Goal: Task Accomplishment & Management: Manage account settings

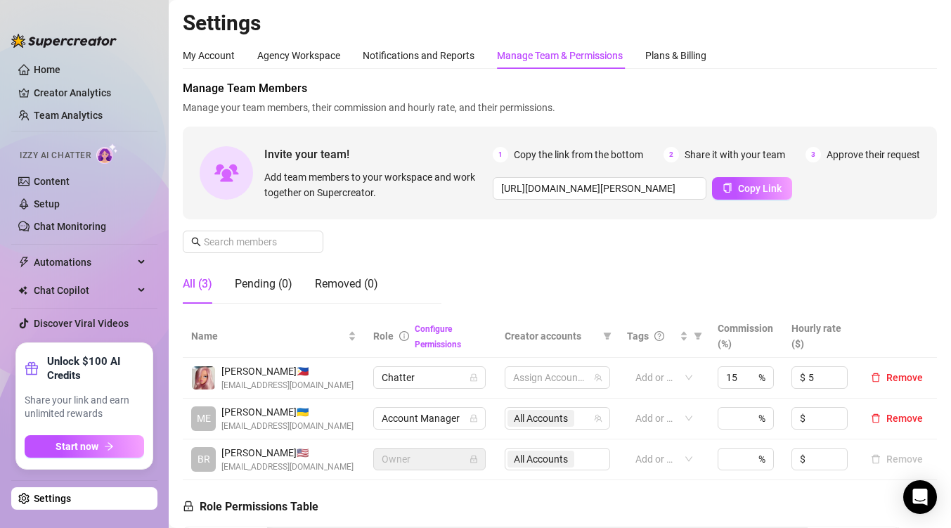
scroll to position [0, 1358]
click at [63, 181] on link "Content" at bounding box center [52, 181] width 36 height 11
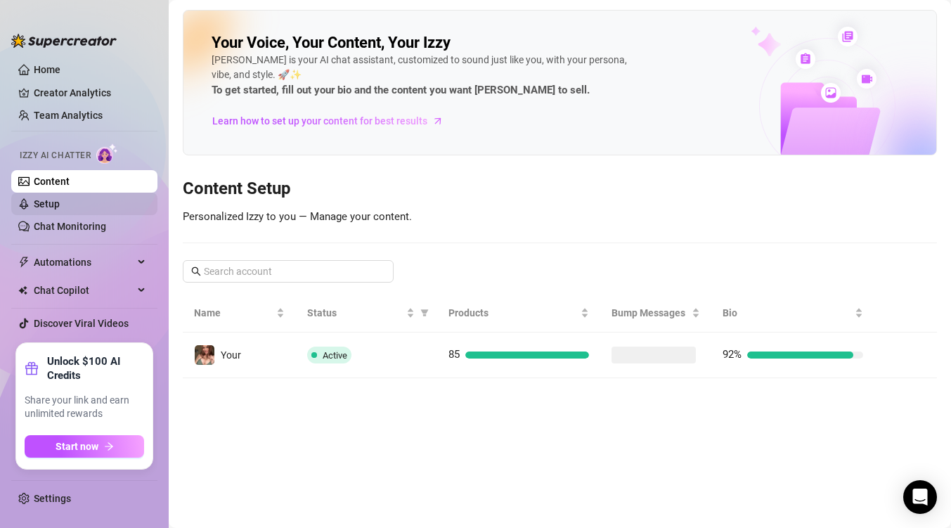
click at [60, 207] on link "Setup" at bounding box center [47, 203] width 26 height 11
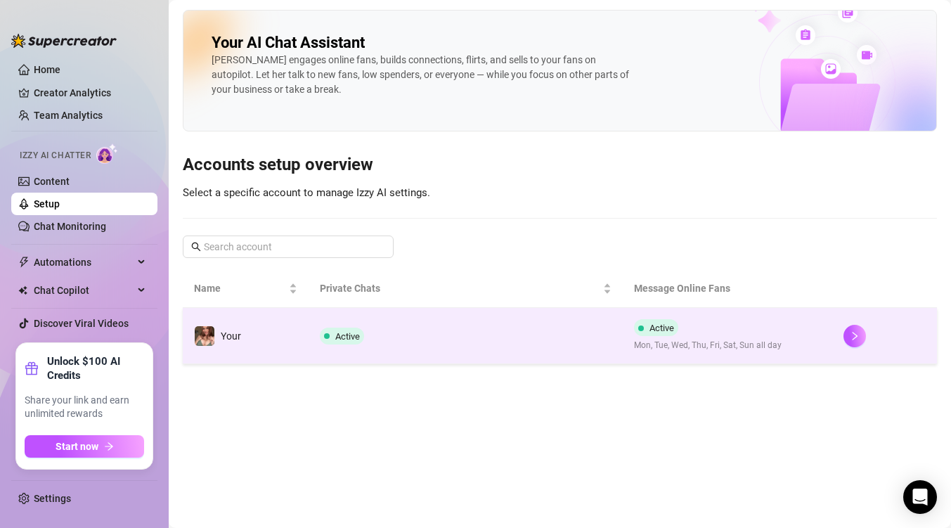
click at [354, 331] on span "Active" at bounding box center [347, 336] width 25 height 11
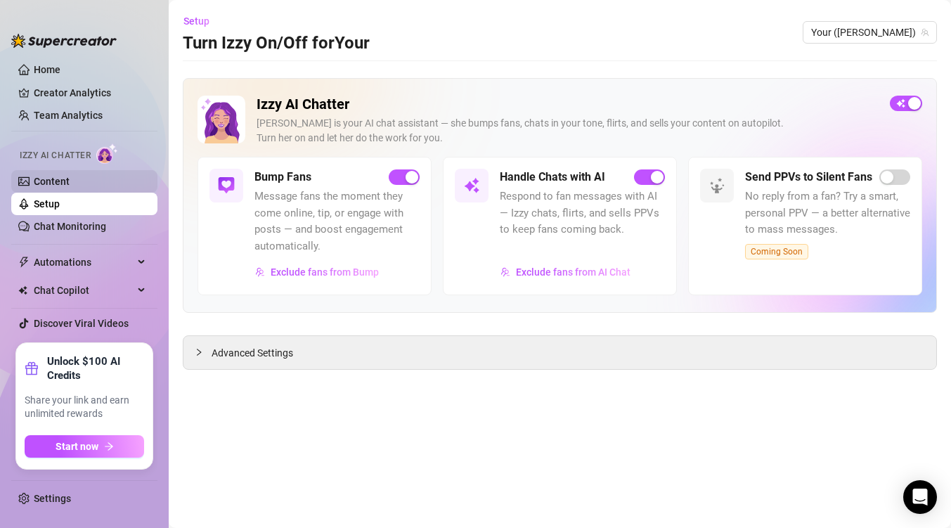
click at [70, 183] on link "Content" at bounding box center [52, 181] width 36 height 11
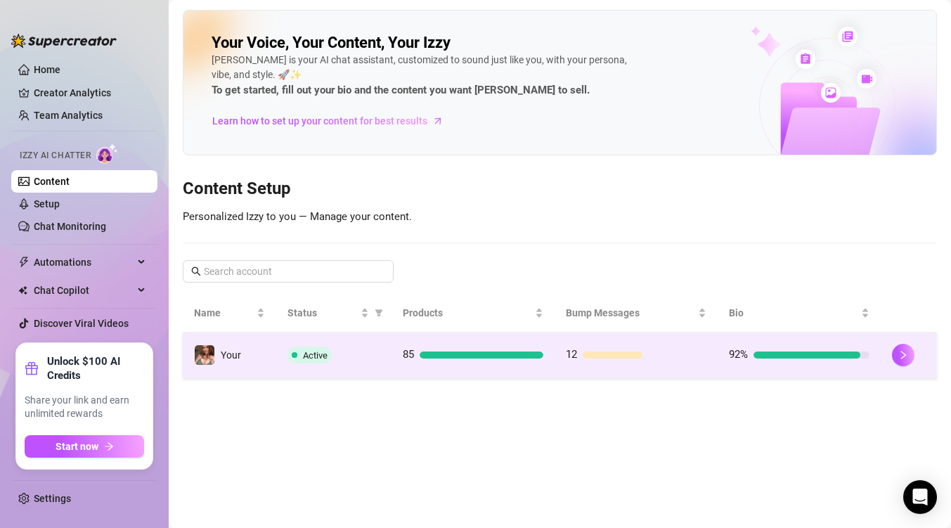
click at [362, 358] on div "Active" at bounding box center [333, 354] width 93 height 17
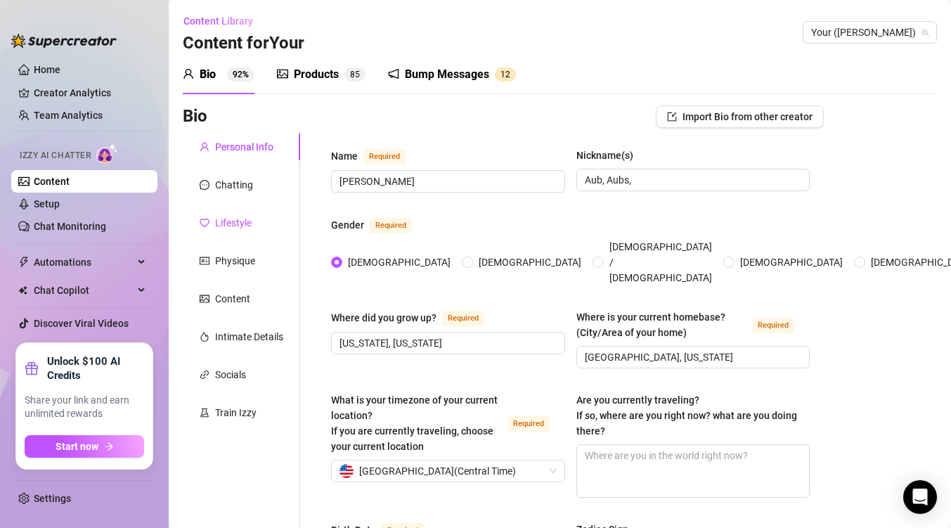
click at [239, 226] on div "Lifestyle" at bounding box center [233, 222] width 37 height 15
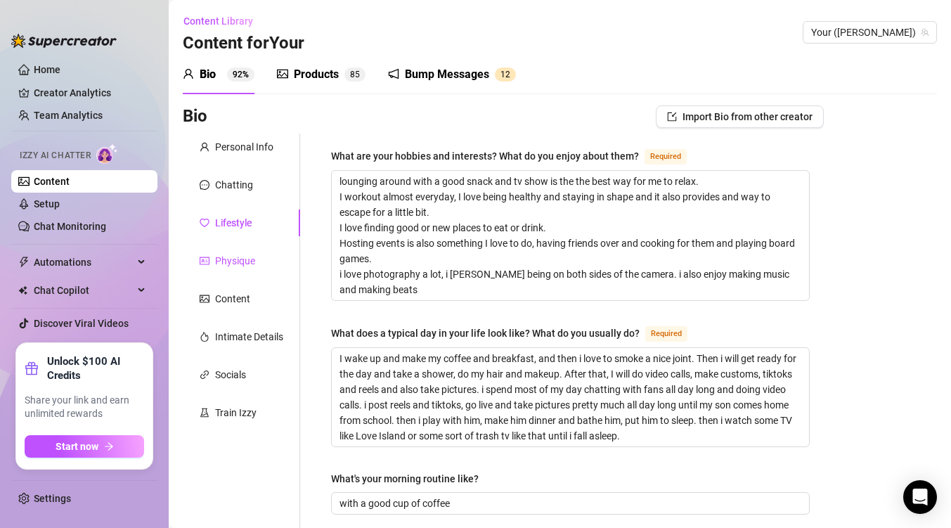
click at [242, 268] on div "Physique" at bounding box center [235, 260] width 40 height 15
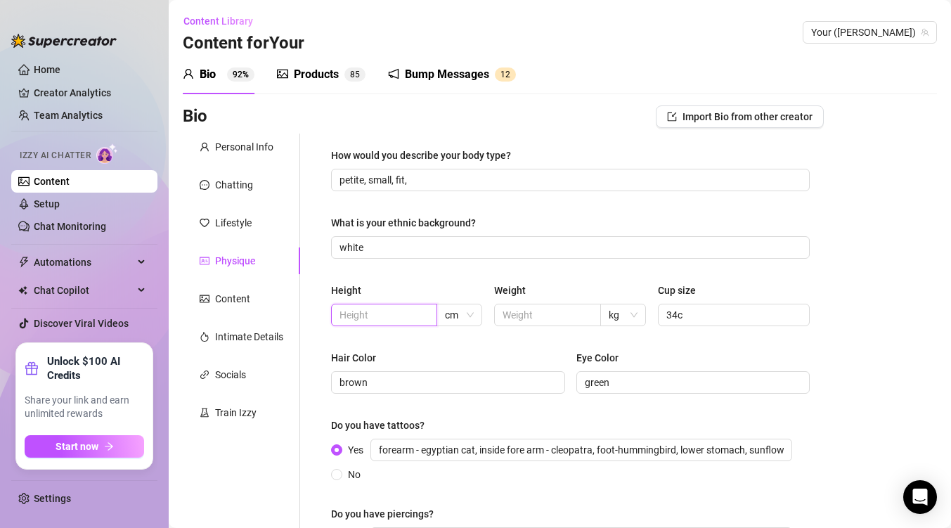
click at [393, 315] on input "text" at bounding box center [382, 314] width 86 height 15
type input "5'4"
click at [541, 316] on input "text" at bounding box center [545, 314] width 86 height 15
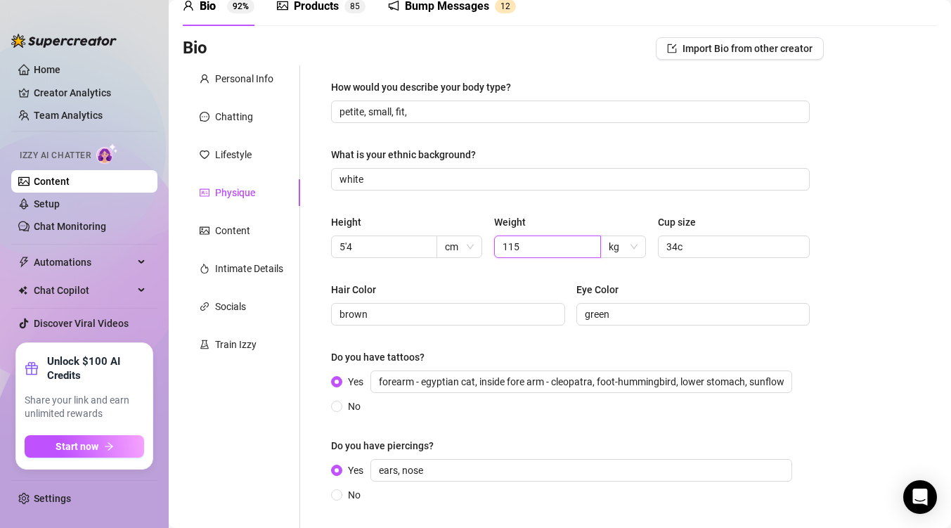
scroll to position [193, 0]
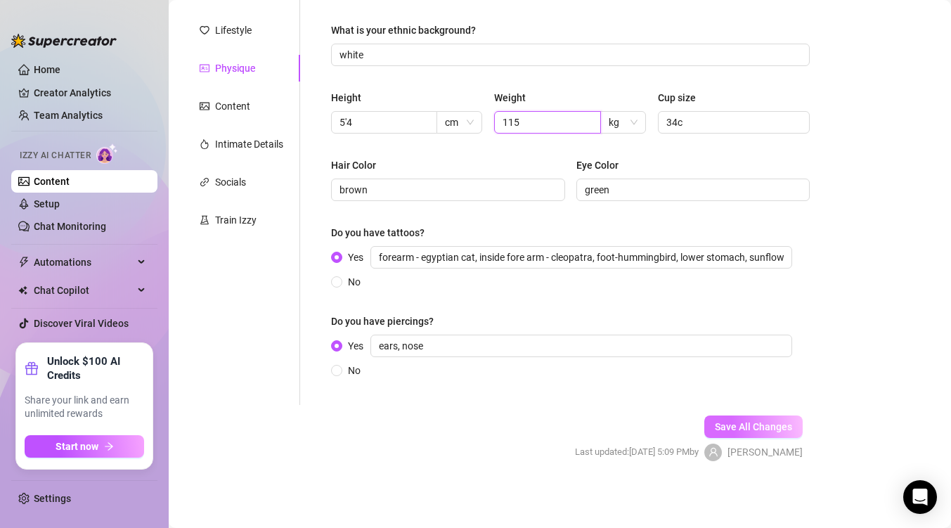
type input "115"
click at [757, 432] on button "Save All Changes" at bounding box center [753, 426] width 98 height 22
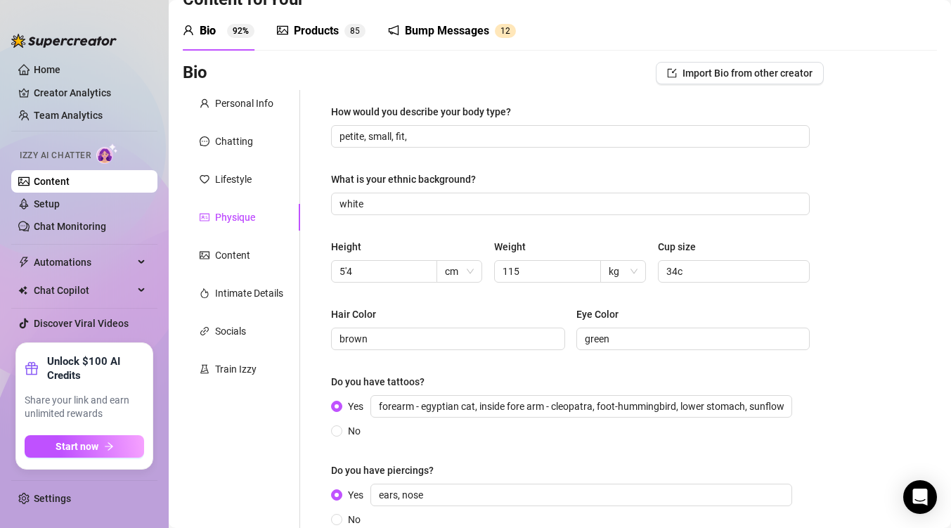
scroll to position [51, 0]
